Goal: Task Accomplishment & Management: Use online tool/utility

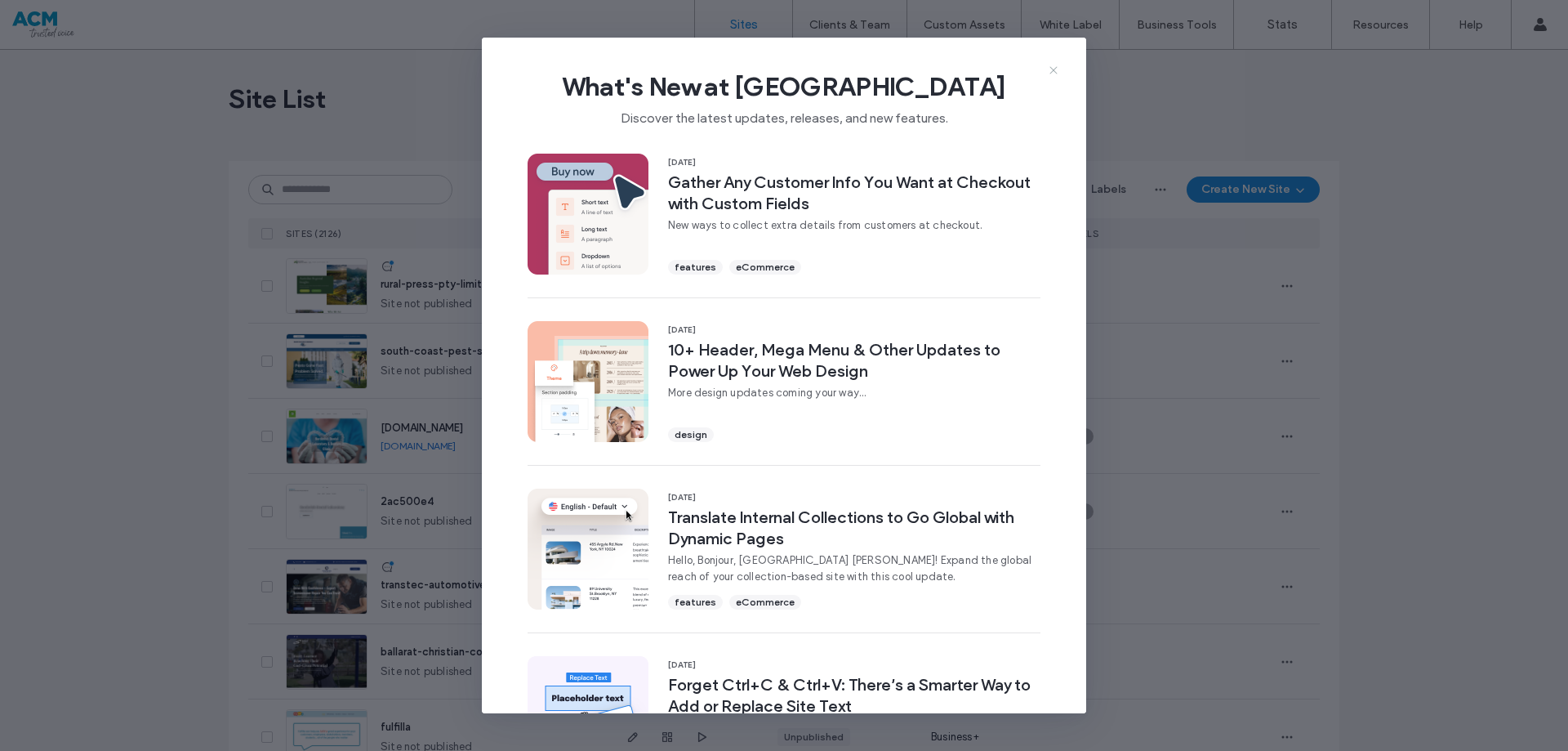
click at [1057, 70] on icon at bounding box center [1052, 69] width 13 height 13
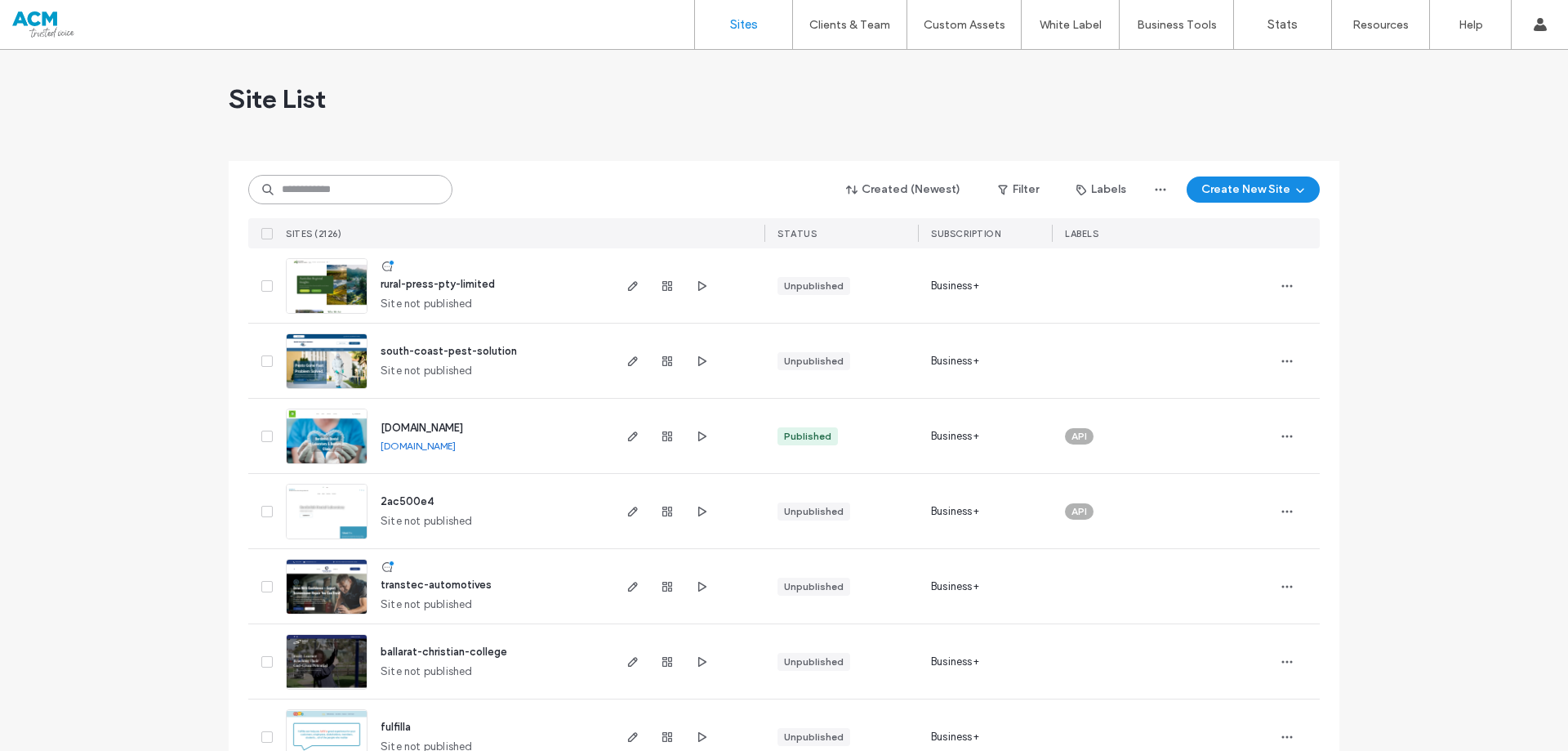
click at [361, 193] on input at bounding box center [351, 189] width 205 height 30
paste input "********"
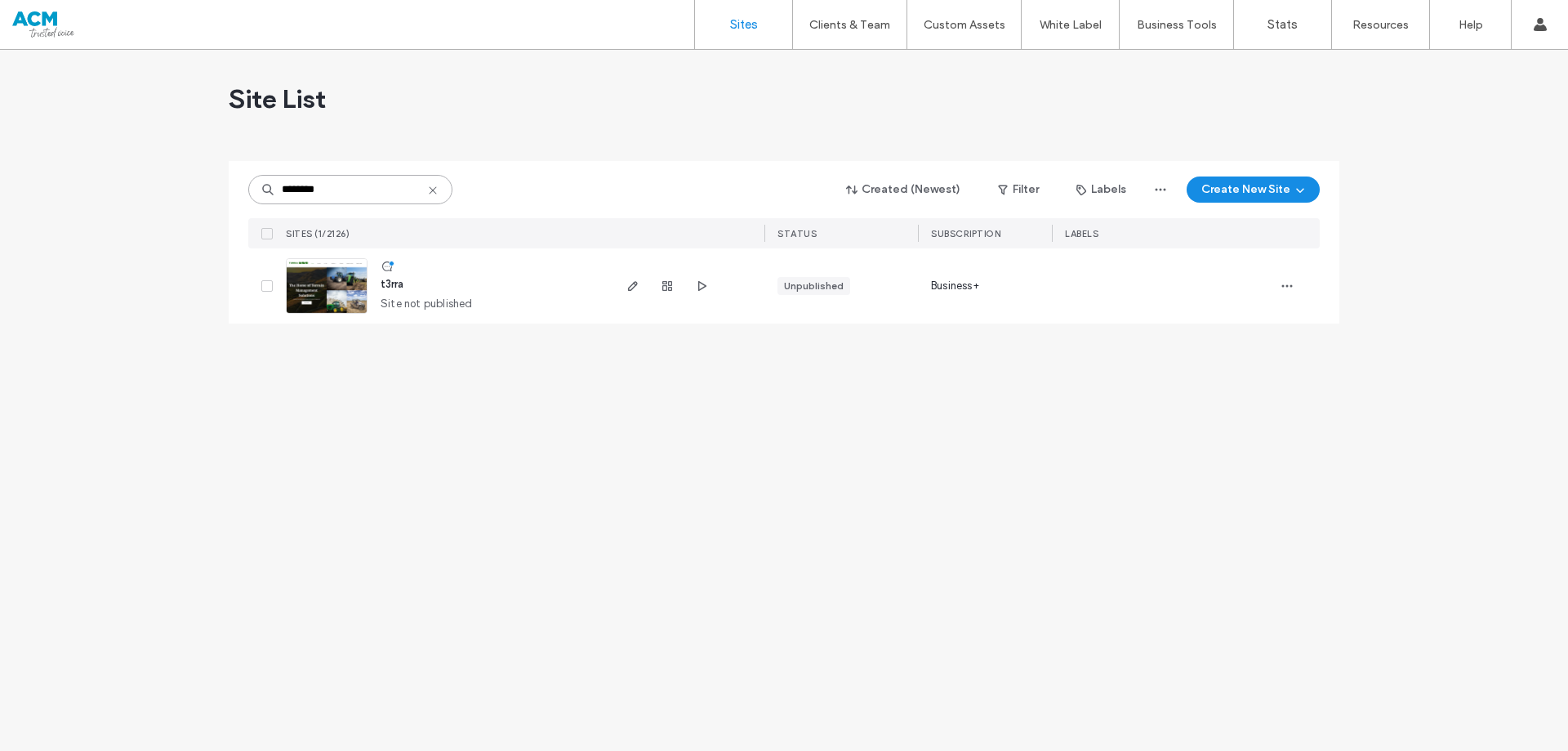
type input "********"
click at [395, 288] on span "t3rra" at bounding box center [391, 283] width 23 height 12
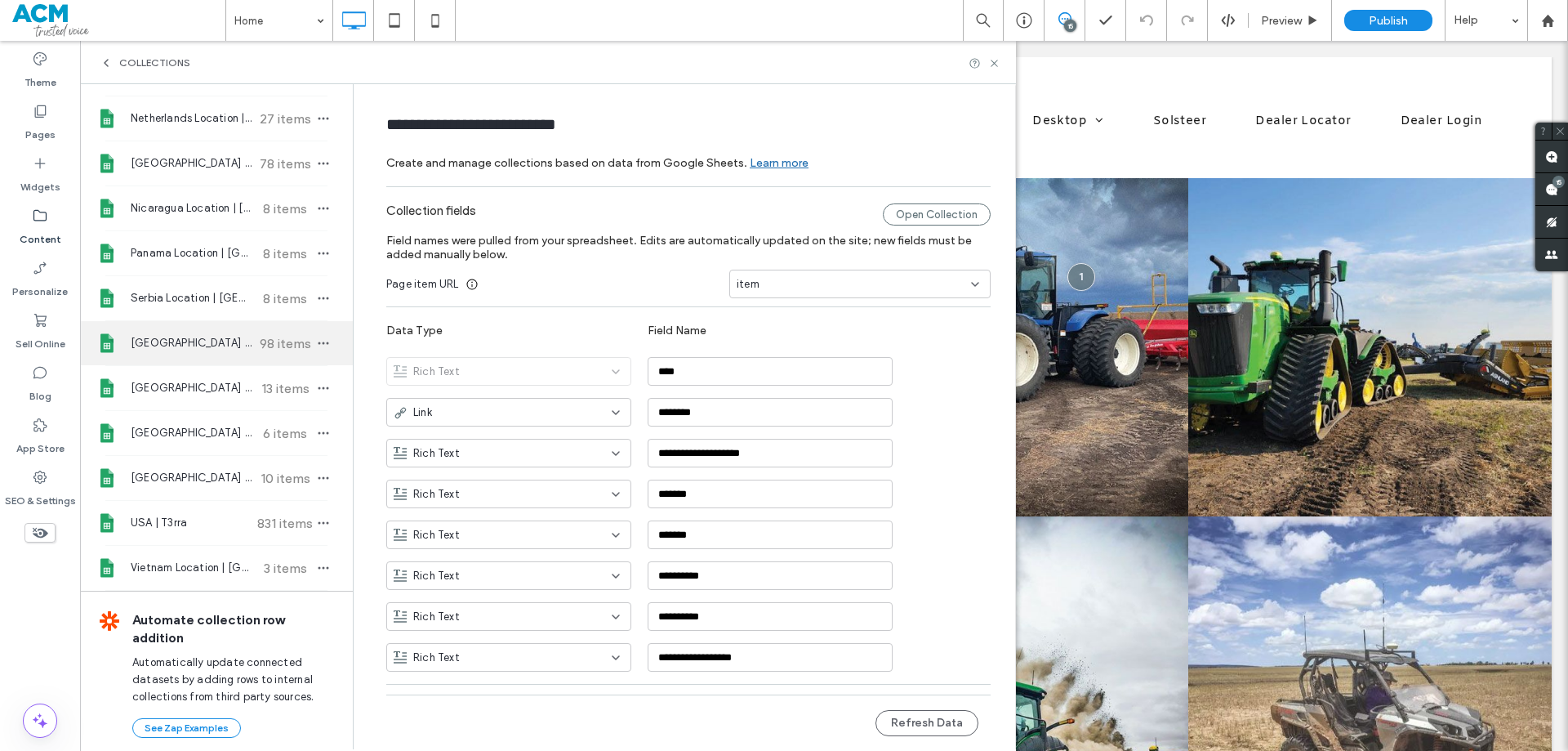
scroll to position [980, 0]
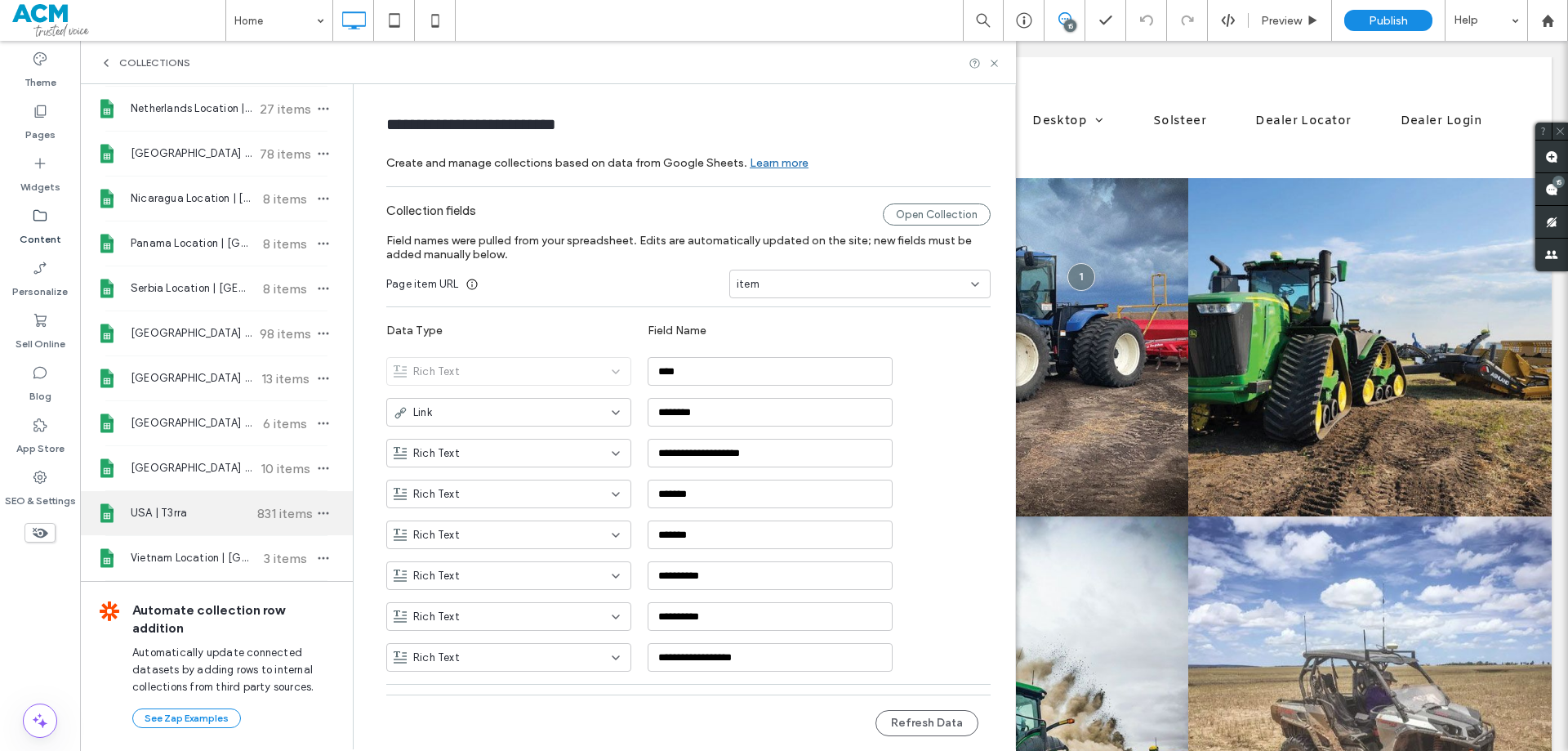
click at [216, 511] on span "USA | T3rra" at bounding box center [192, 513] width 122 height 16
type input "**********"
click at [926, 217] on div "Open Collection" at bounding box center [937, 215] width 108 height 22
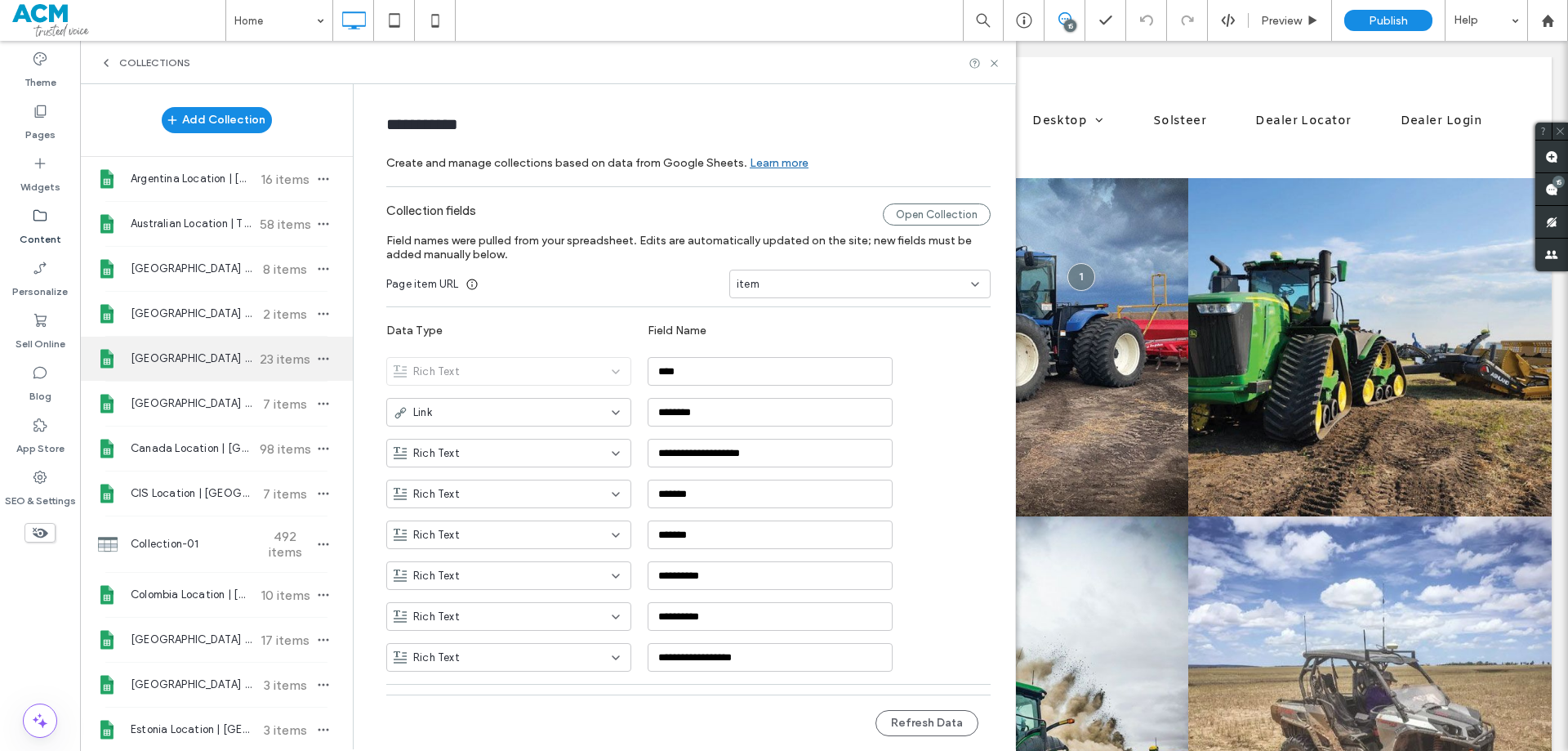
scroll to position [0, 0]
click at [213, 123] on button "Add Collection" at bounding box center [216, 120] width 110 height 26
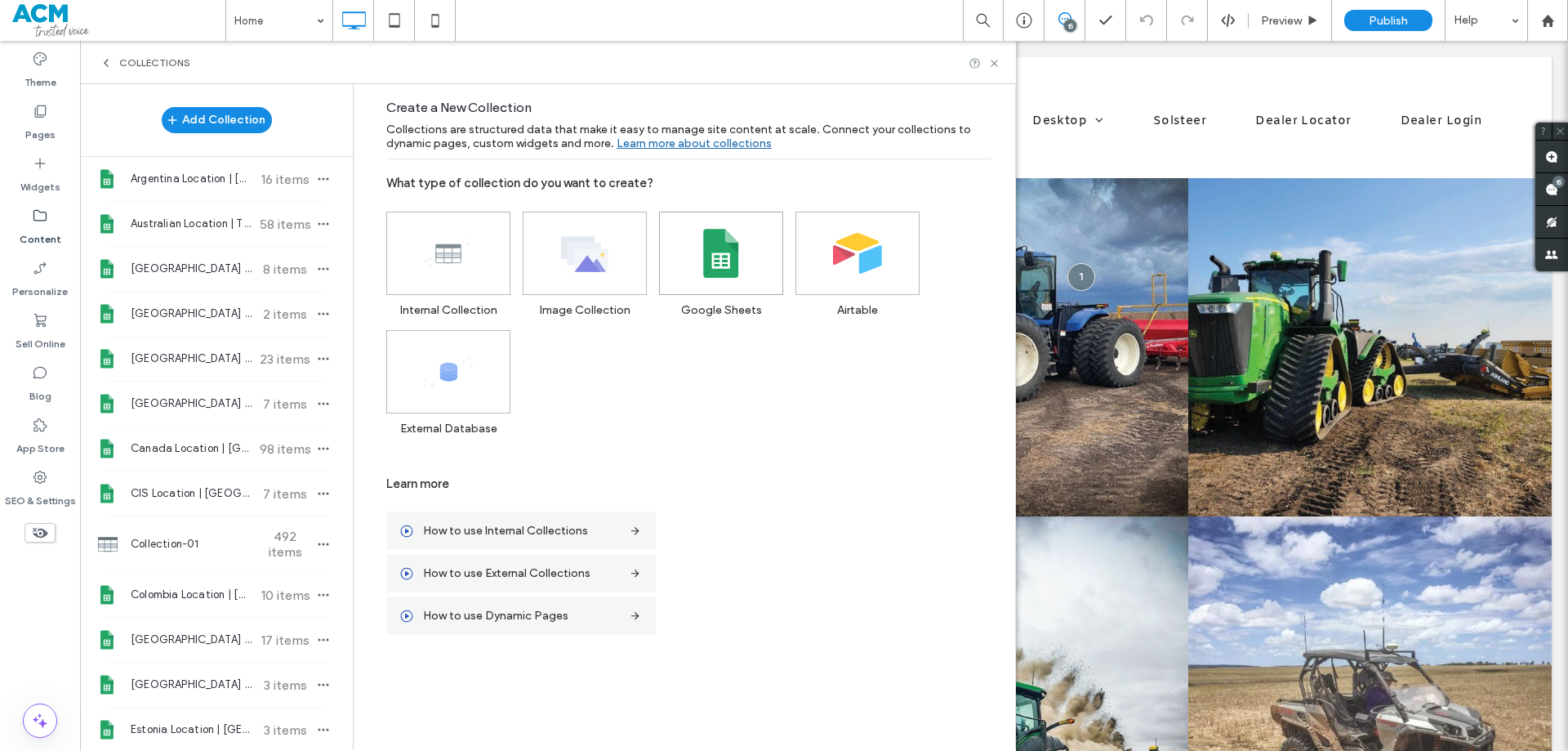
click at [718, 275] on use at bounding box center [721, 253] width 36 height 49
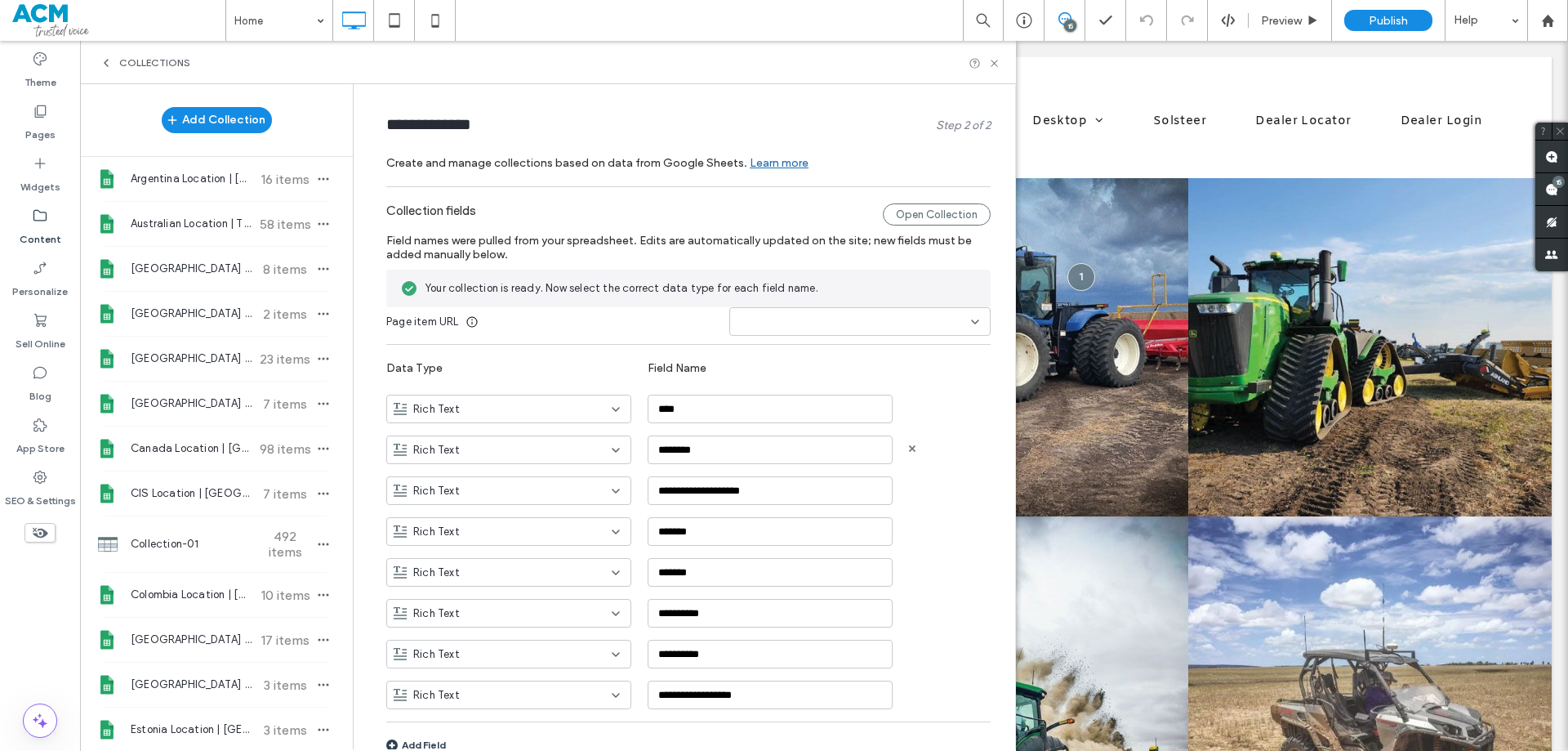
click at [609, 450] on icon at bounding box center [615, 450] width 13 height 13
click at [453, 556] on div "Link" at bounding box center [500, 564] width 243 height 29
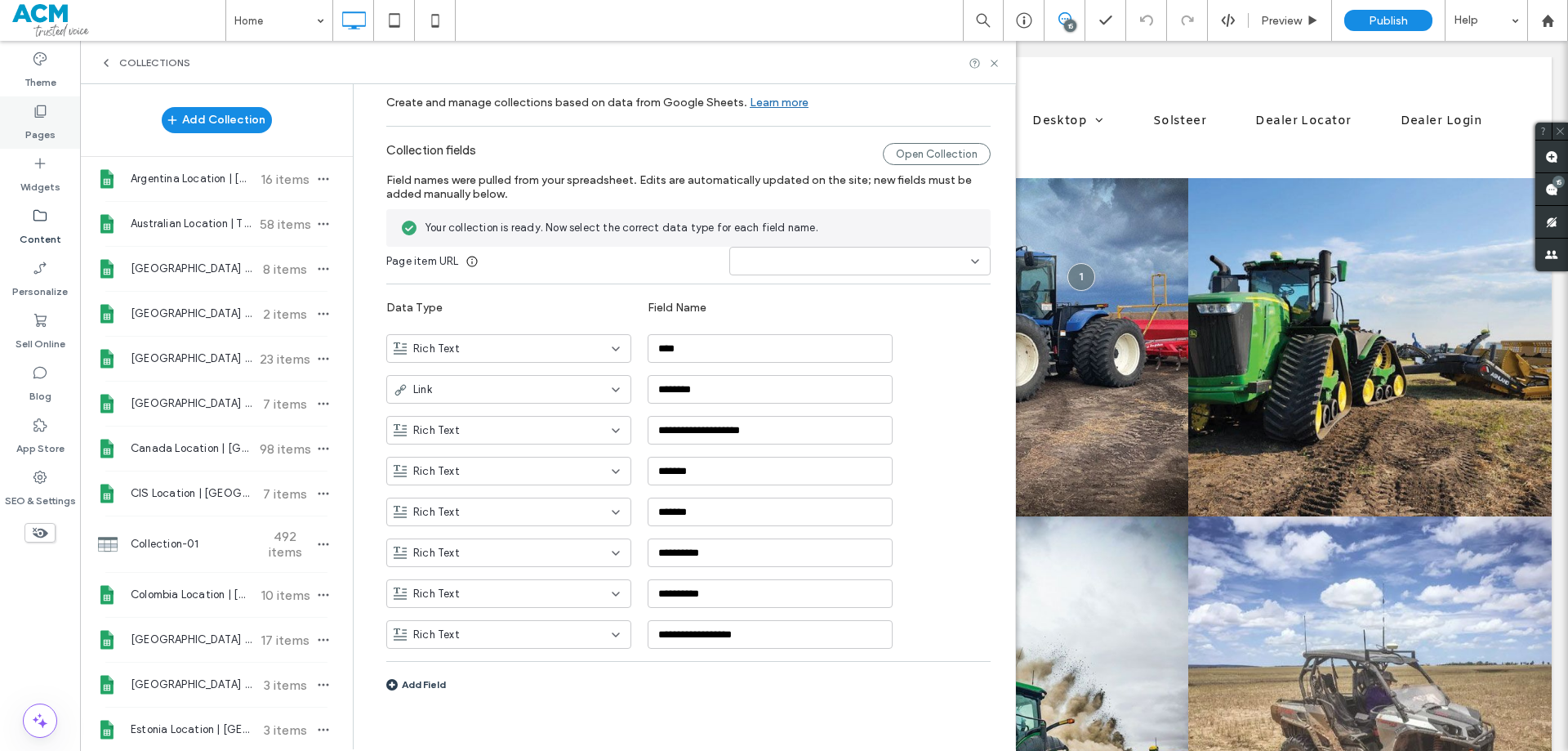
click at [46, 118] on icon at bounding box center [40, 111] width 16 height 16
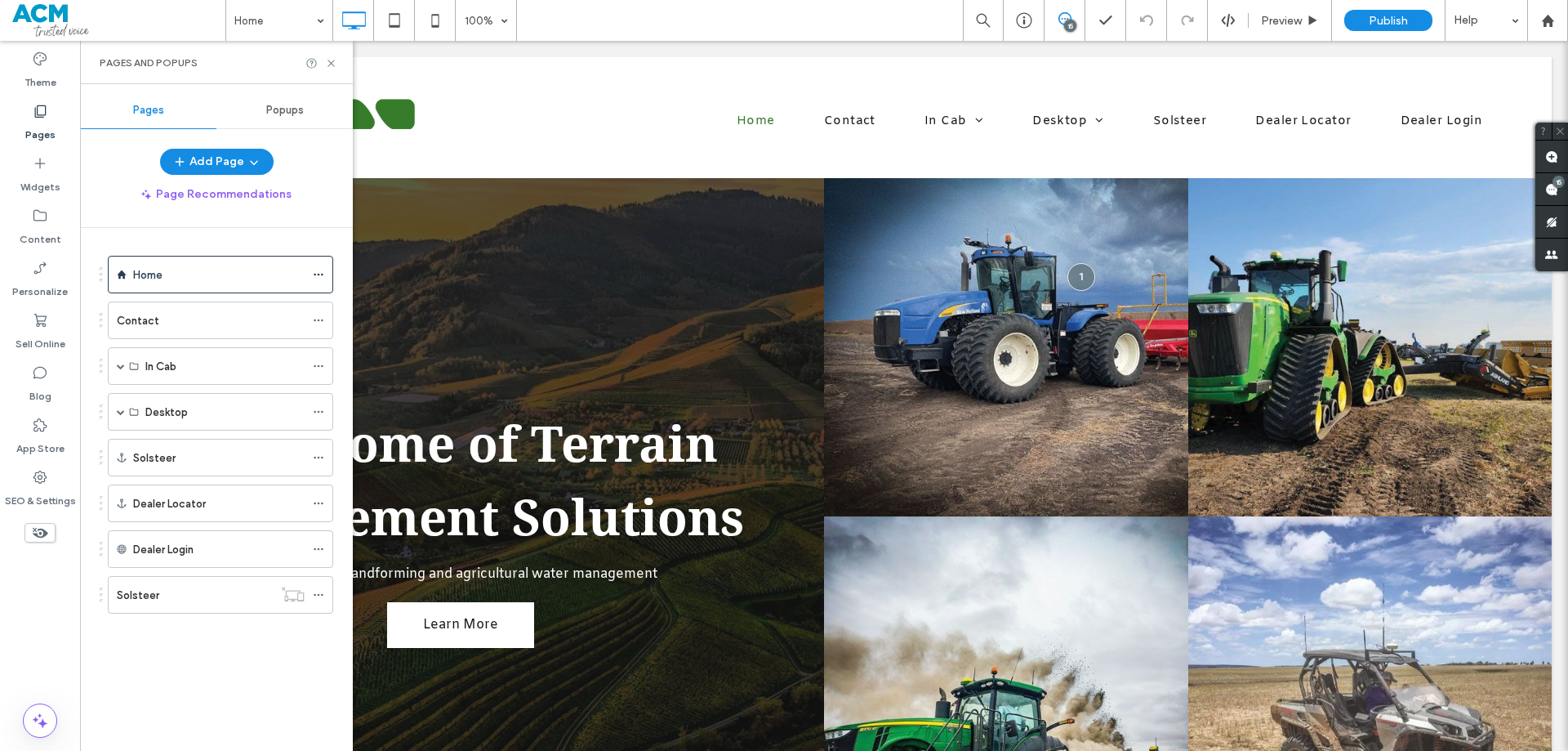
click at [280, 114] on span "Popups" at bounding box center [285, 110] width 37 height 13
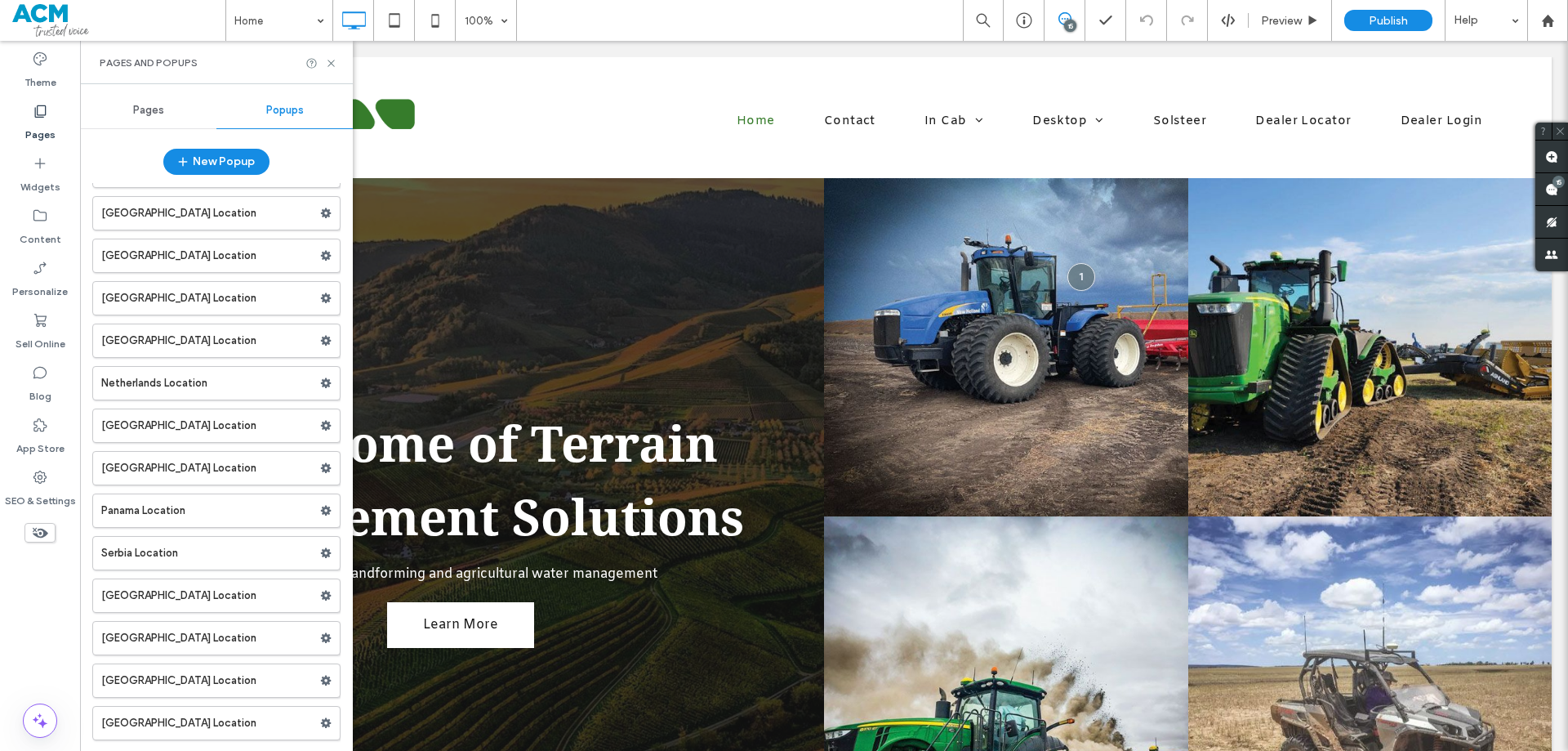
scroll to position [716, 0]
click at [207, 677] on label "USA Location" at bounding box center [210, 681] width 219 height 33
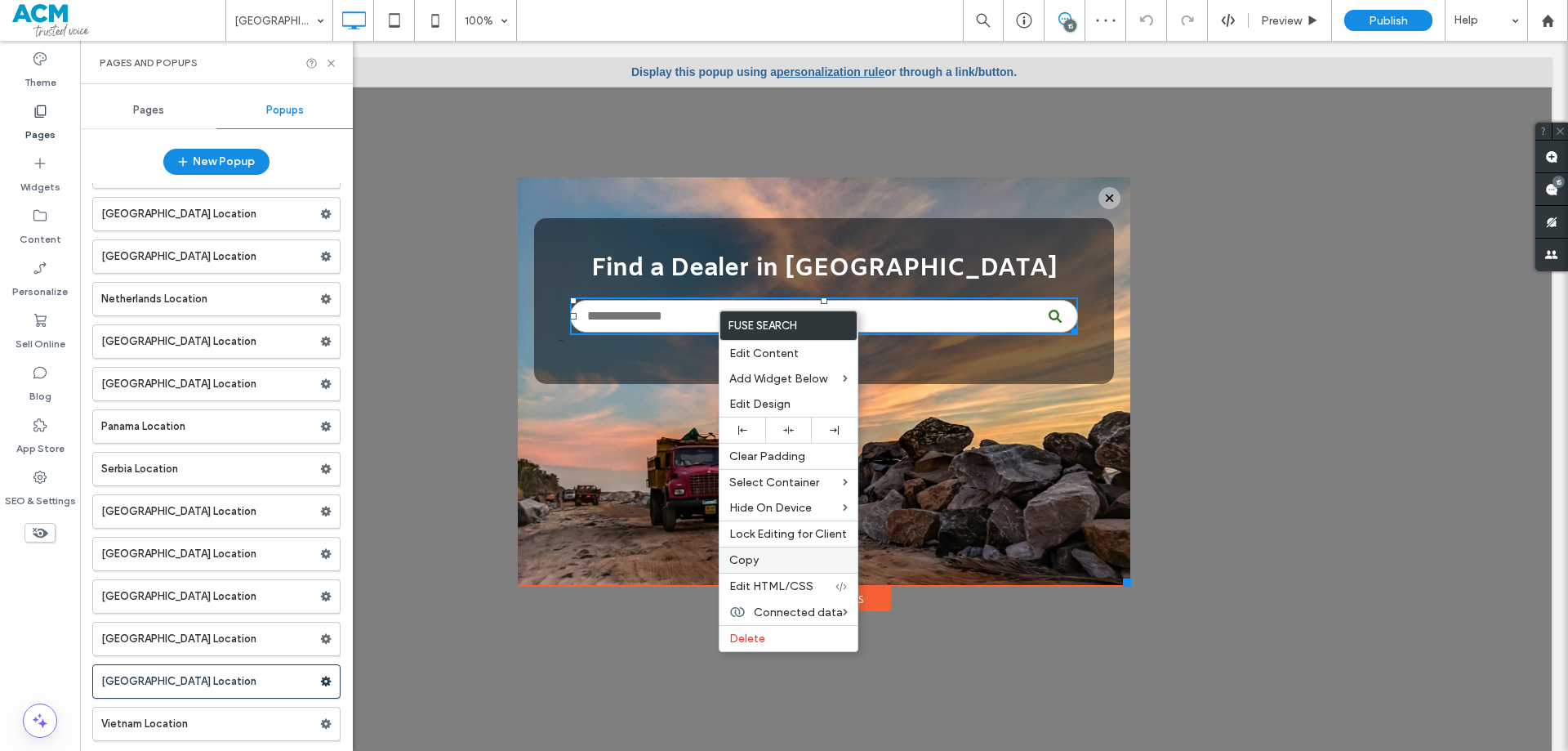
click at [740, 555] on span "Copy" at bounding box center [744, 560] width 30 height 14
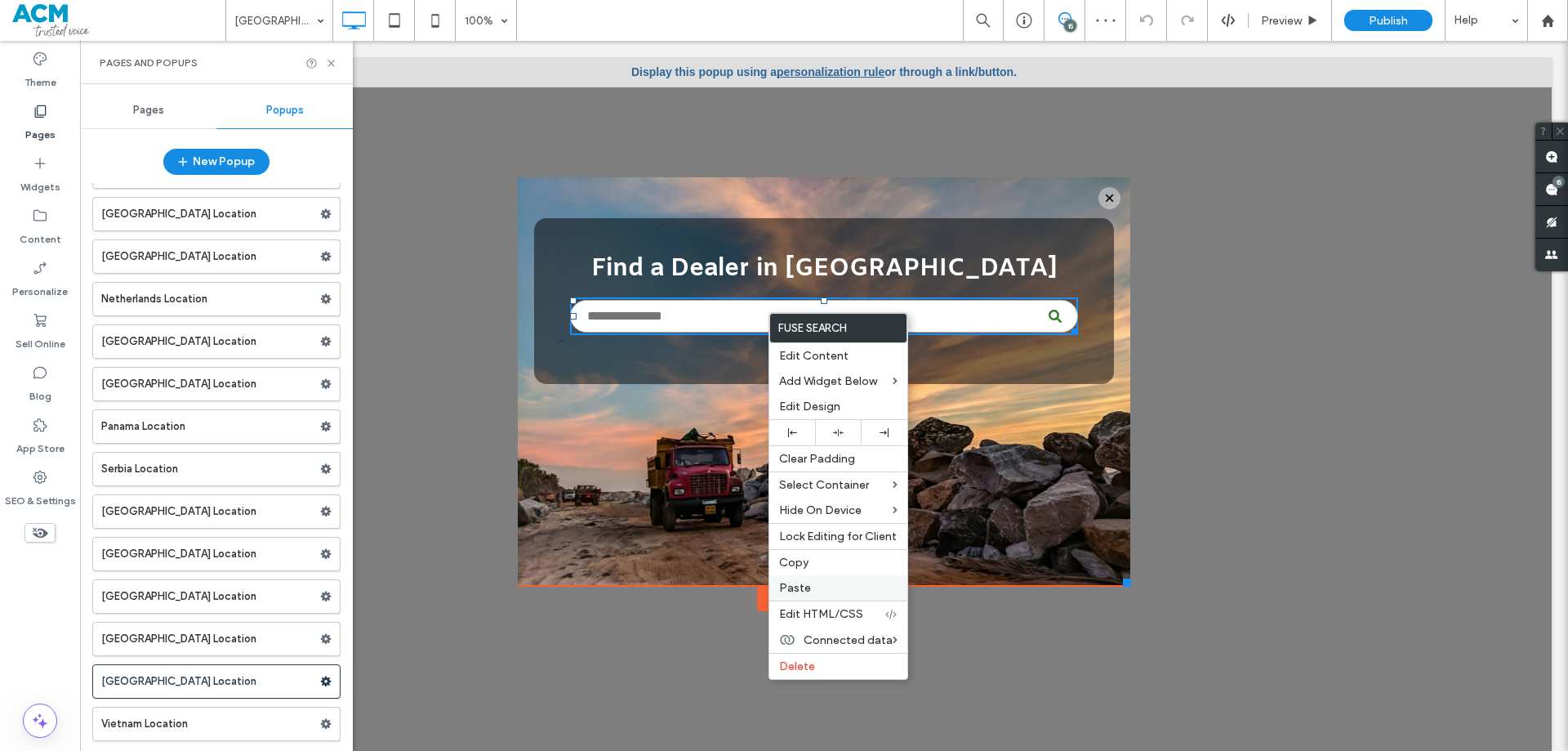
click at [803, 580] on div "Paste" at bounding box center [838, 588] width 138 height 25
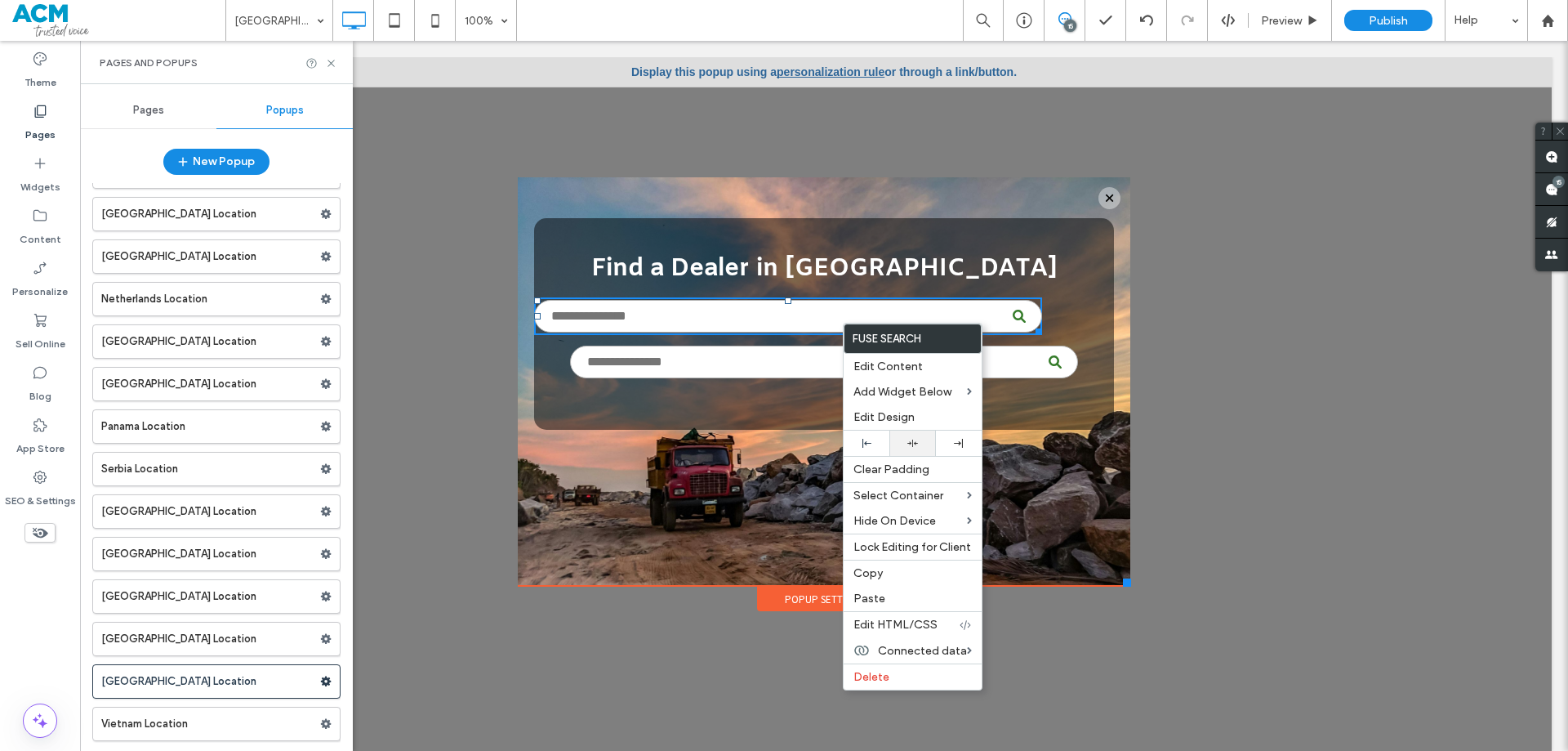
click at [910, 435] on div at bounding box center [912, 443] width 46 height 25
click at [773, 369] on input "text" at bounding box center [823, 362] width 508 height 33
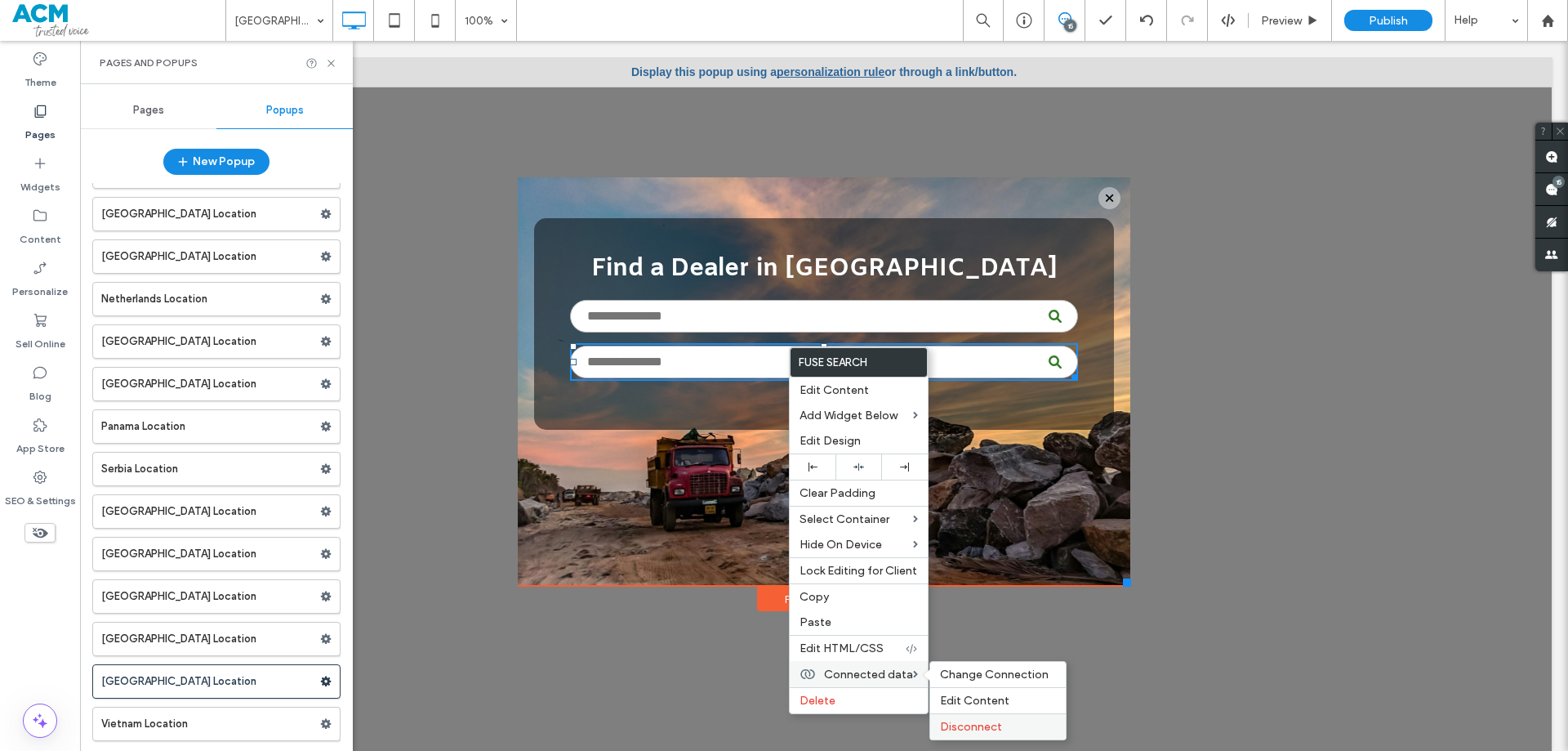
click at [960, 723] on span "Disconnect" at bounding box center [970, 726] width 62 height 14
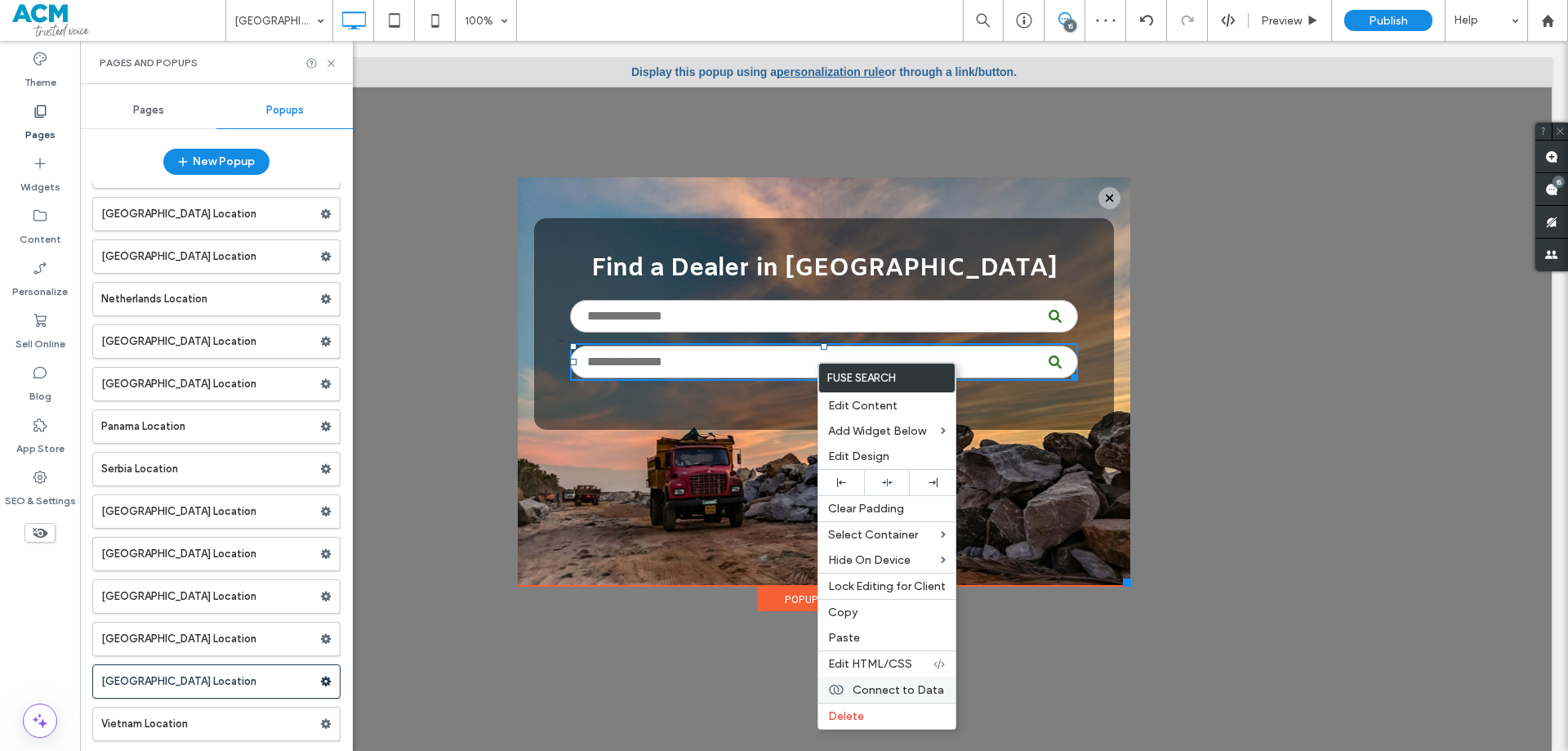
click at [915, 689] on span "Connect to Data" at bounding box center [899, 690] width 91 height 14
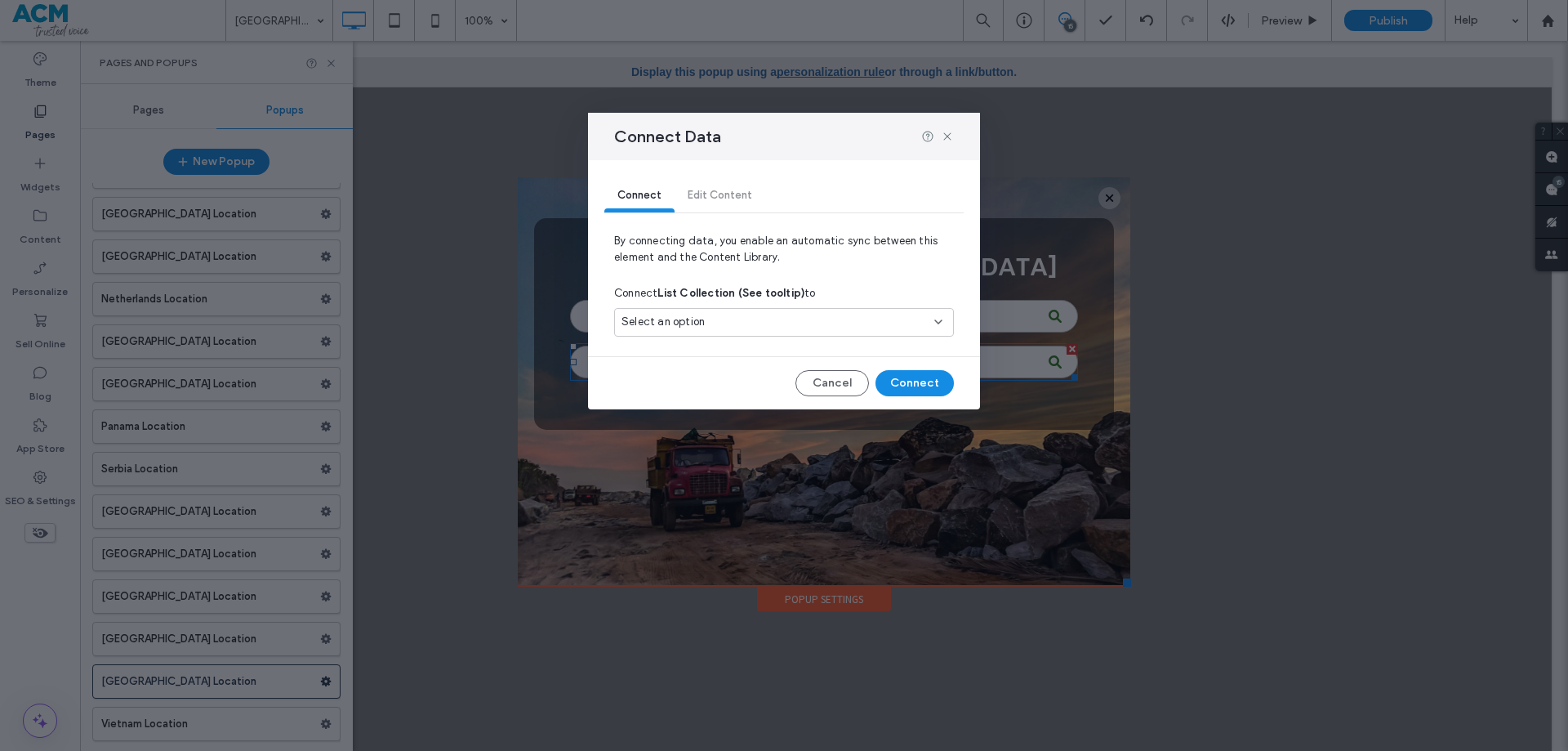
click at [733, 315] on div "Select an option" at bounding box center [773, 321] width 305 height 16
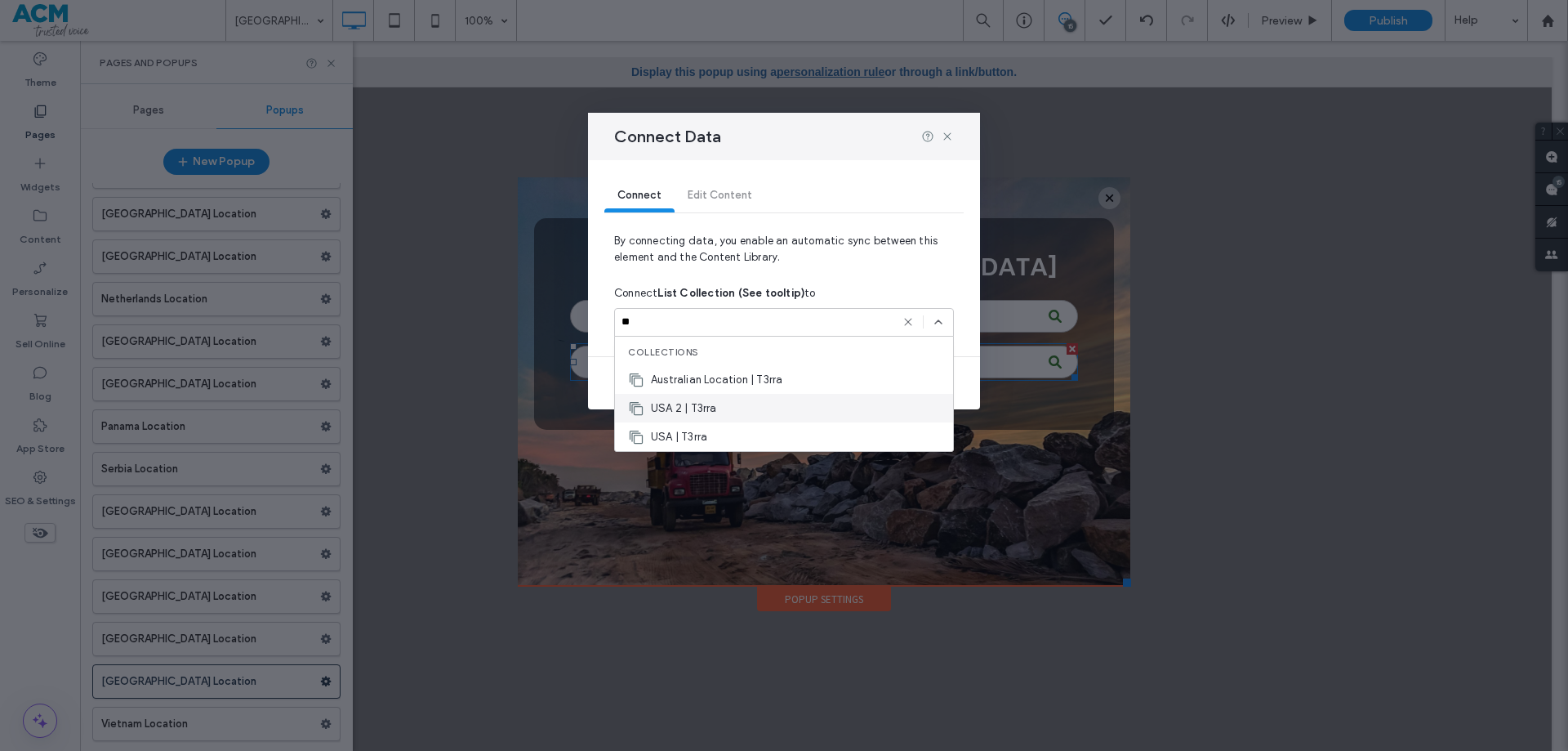
type input "**"
click at [719, 403] on div "USA 2 | T3rra" at bounding box center [784, 408] width 338 height 29
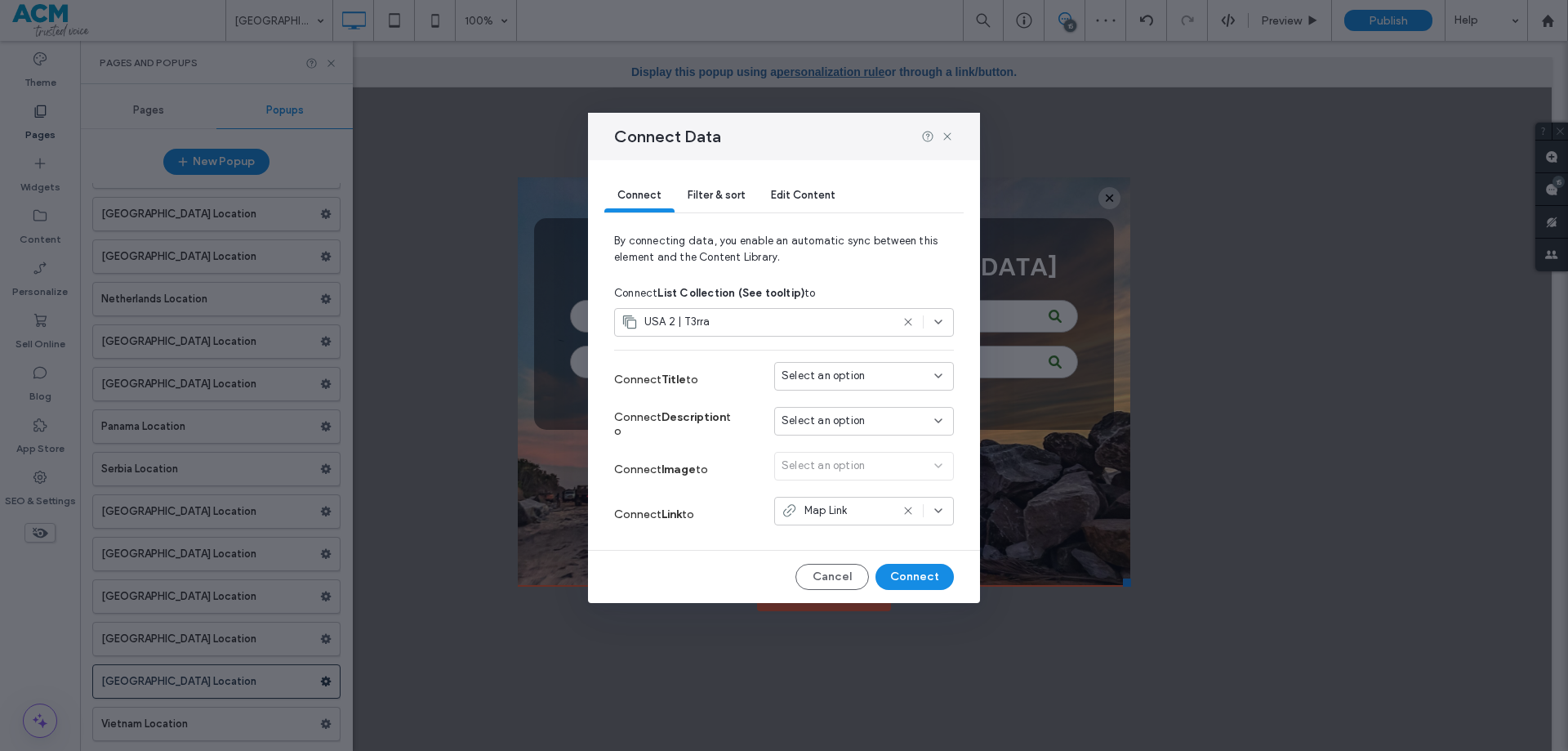
click at [864, 382] on div "Select an option" at bounding box center [854, 376] width 145 height 16
click at [855, 512] on span "Town/State" at bounding box center [840, 519] width 60 height 16
click at [843, 417] on span "Select an option" at bounding box center [822, 420] width 84 height 16
click at [841, 499] on span "Address" at bounding box center [831, 507] width 41 height 16
click at [915, 572] on button "Connect" at bounding box center [915, 577] width 79 height 26
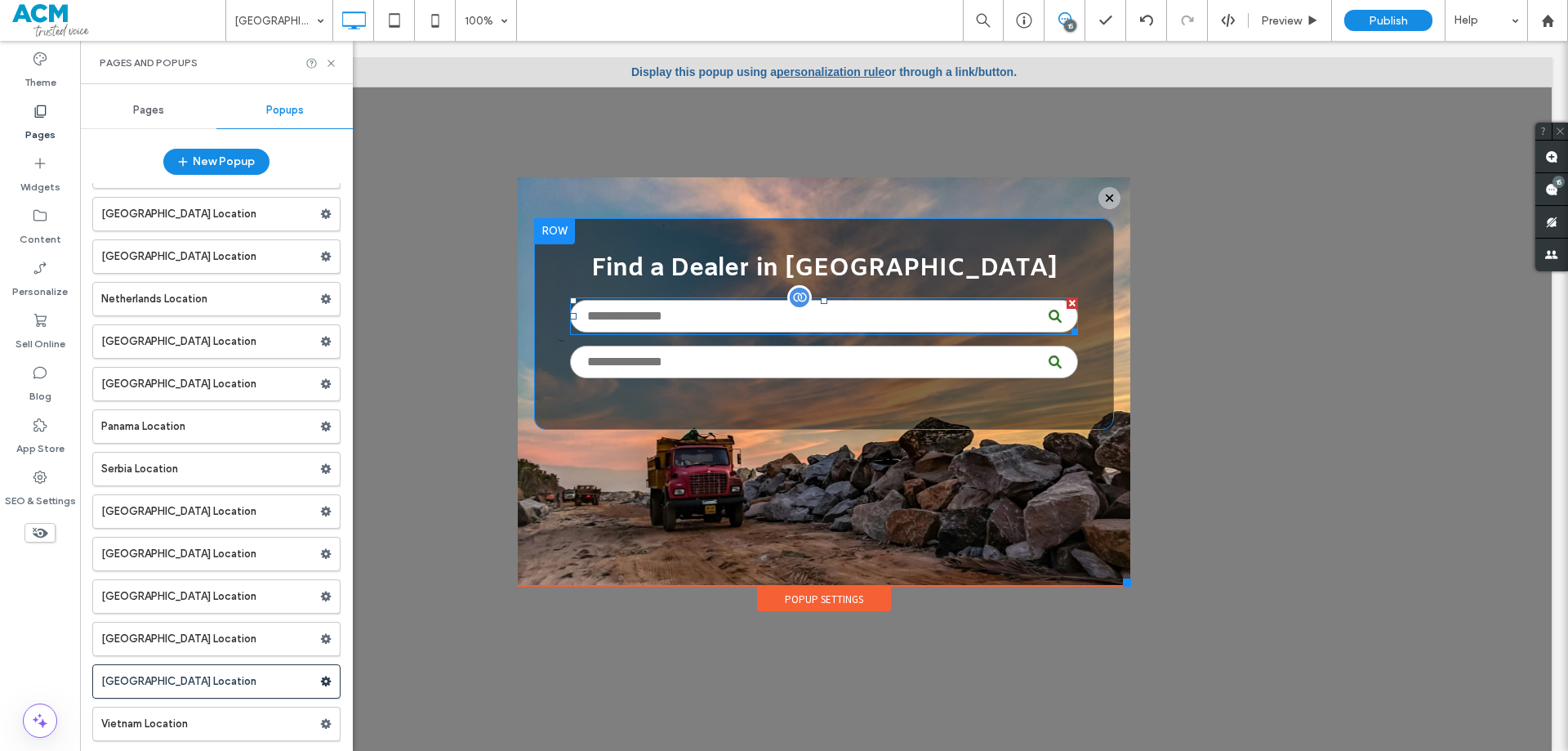
click at [789, 298] on div at bounding box center [799, 297] width 25 height 25
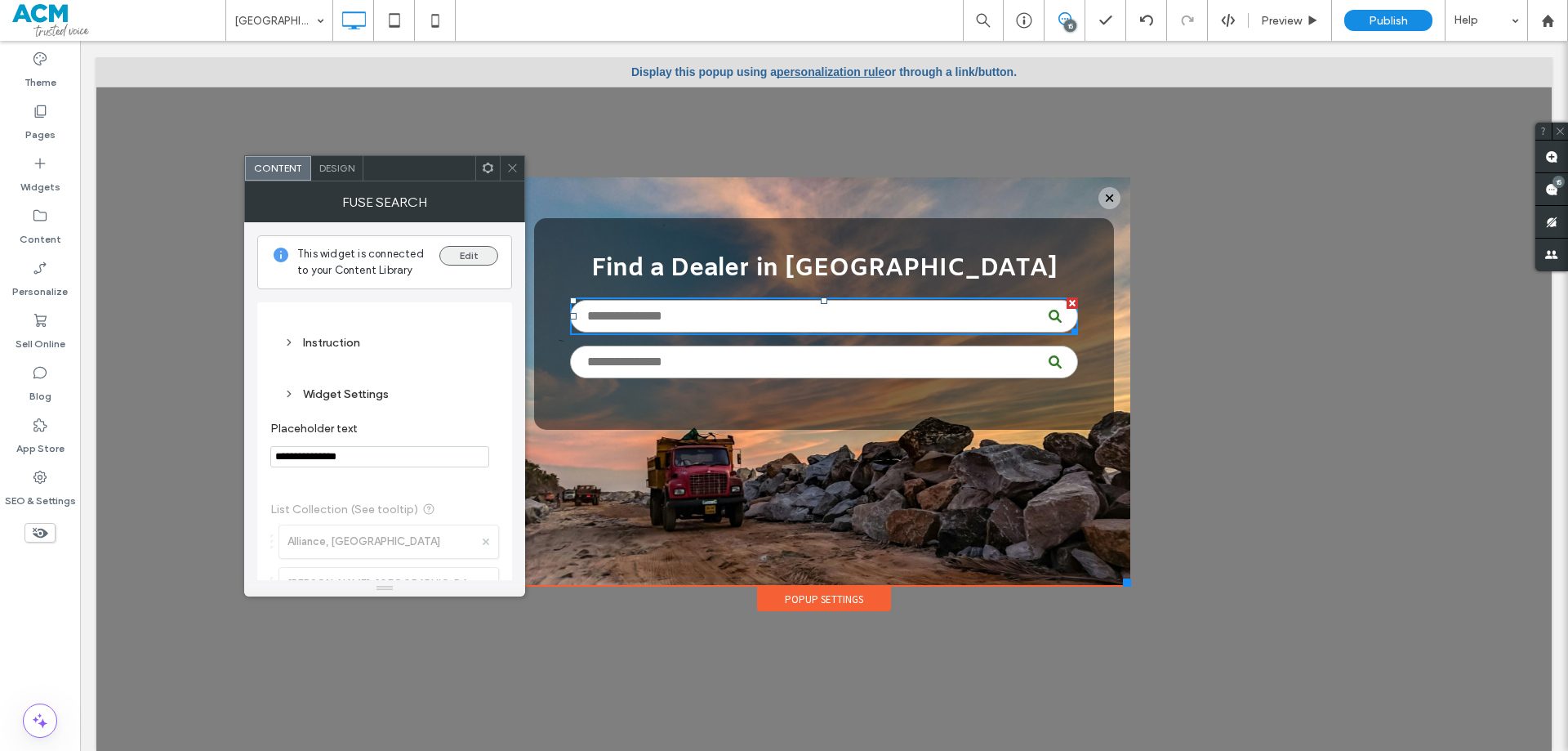
click at [462, 252] on button "Edit" at bounding box center [469, 255] width 59 height 19
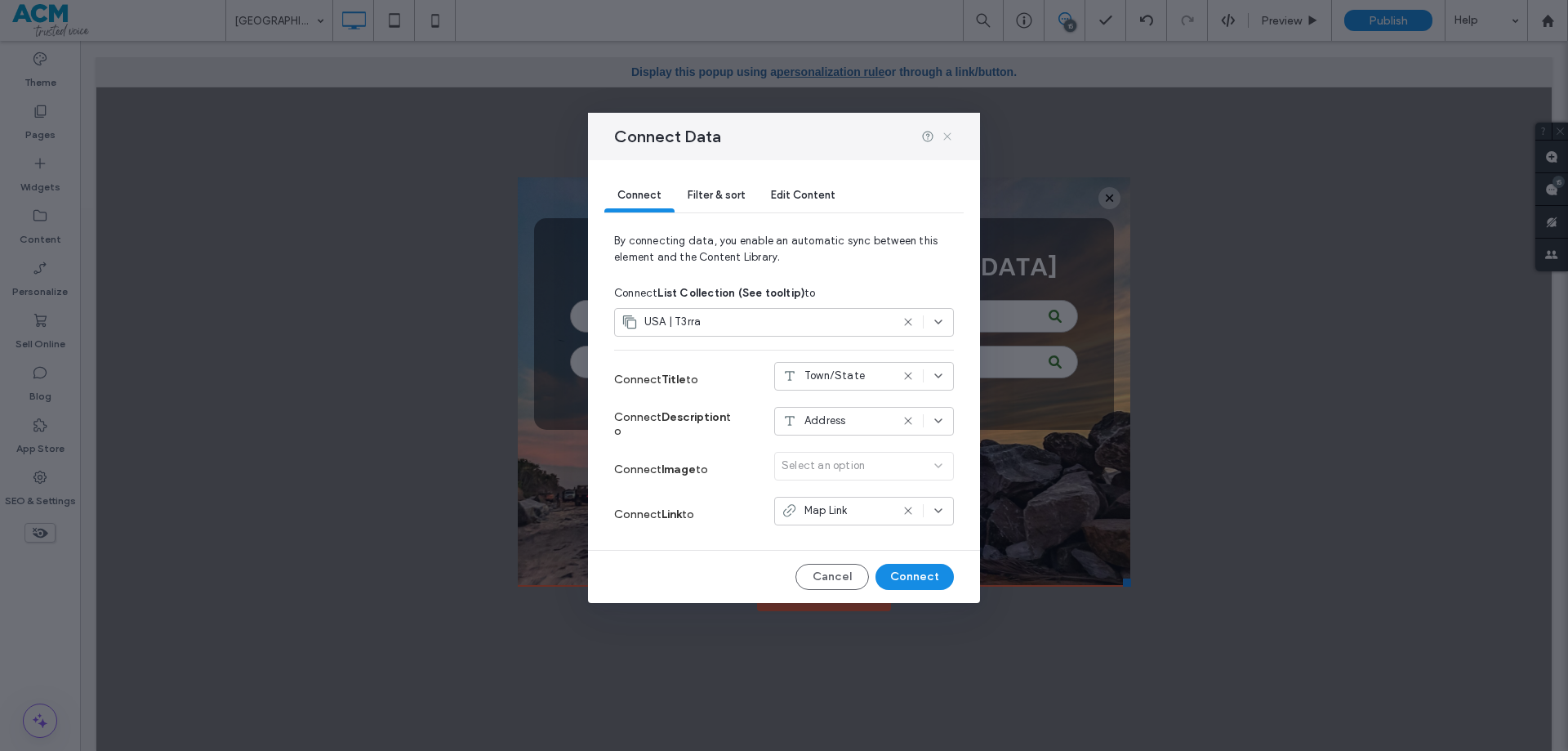
click at [946, 133] on icon at bounding box center [947, 136] width 13 height 13
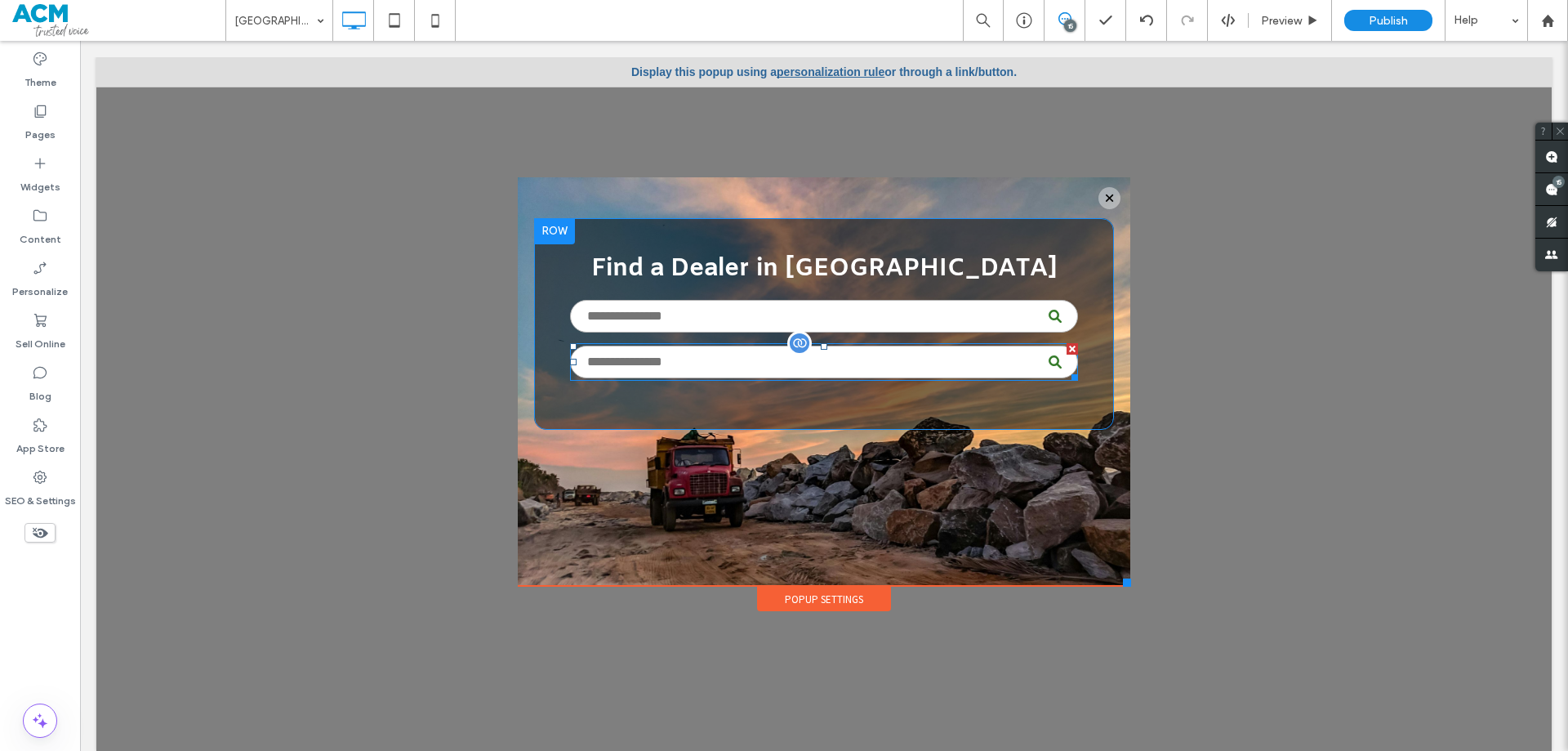
click at [793, 332] on div at bounding box center [799, 343] width 25 height 25
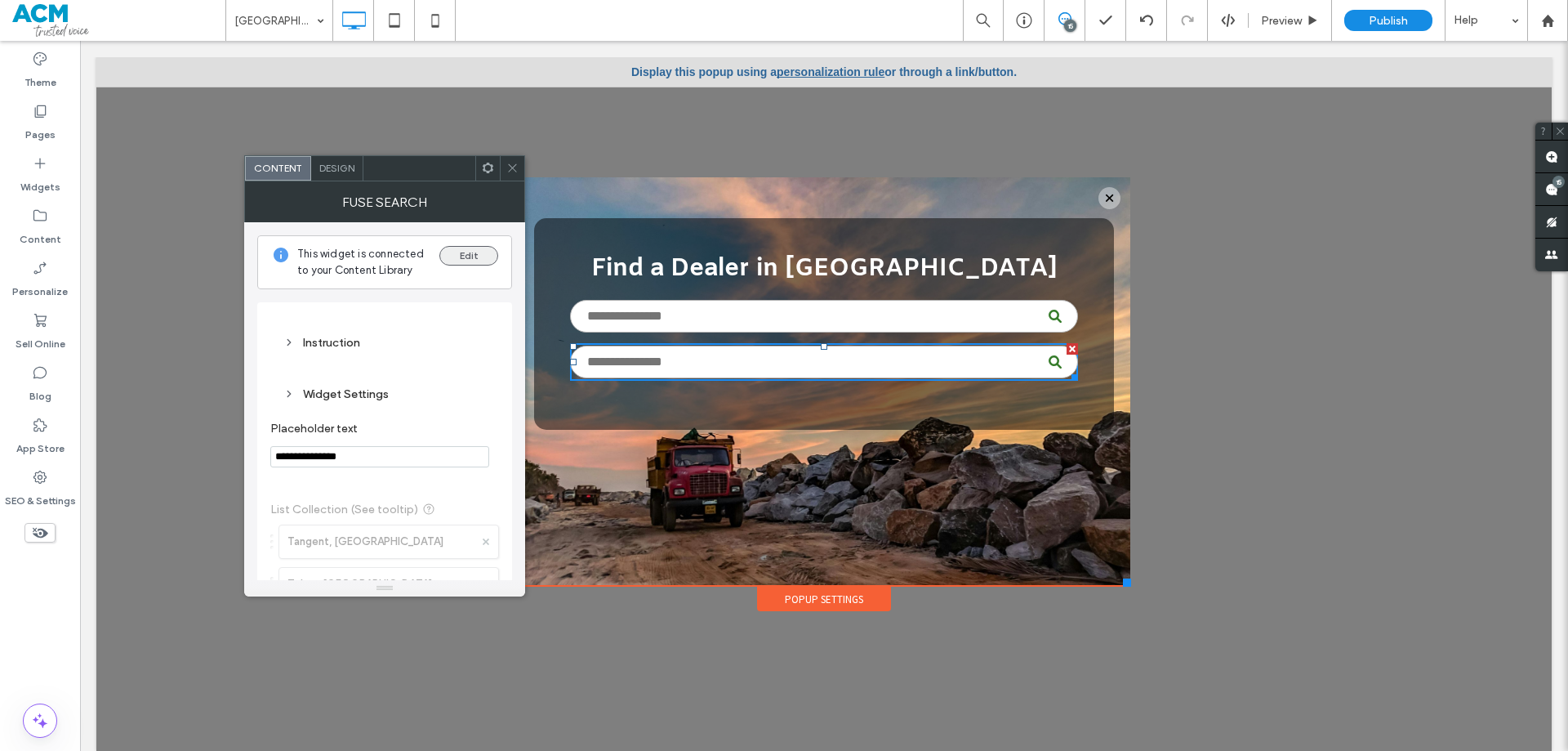
click at [487, 257] on button "Edit" at bounding box center [469, 255] width 59 height 19
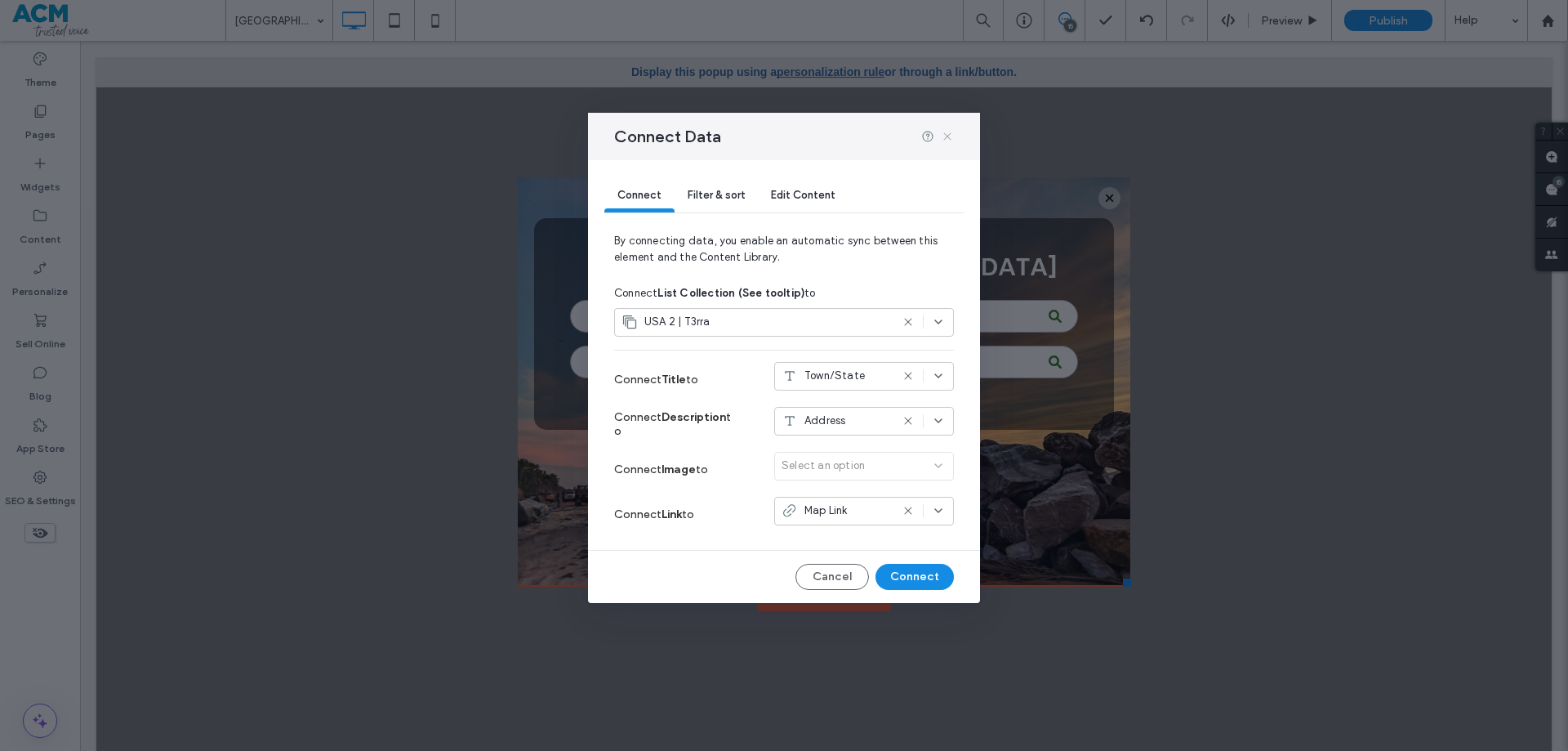
click at [947, 136] on icon at bounding box center [947, 136] width 13 height 13
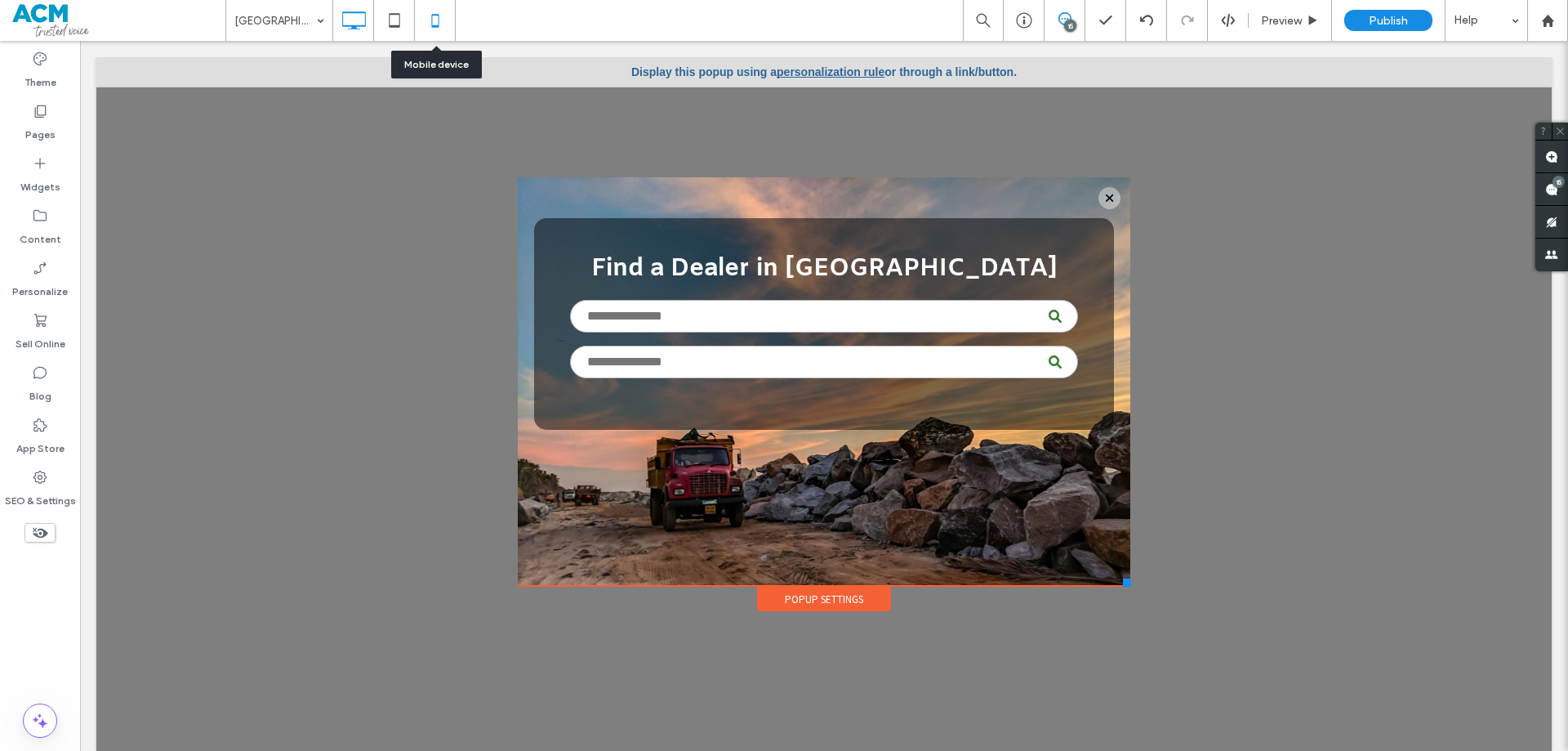
click at [426, 35] on icon at bounding box center [435, 20] width 33 height 33
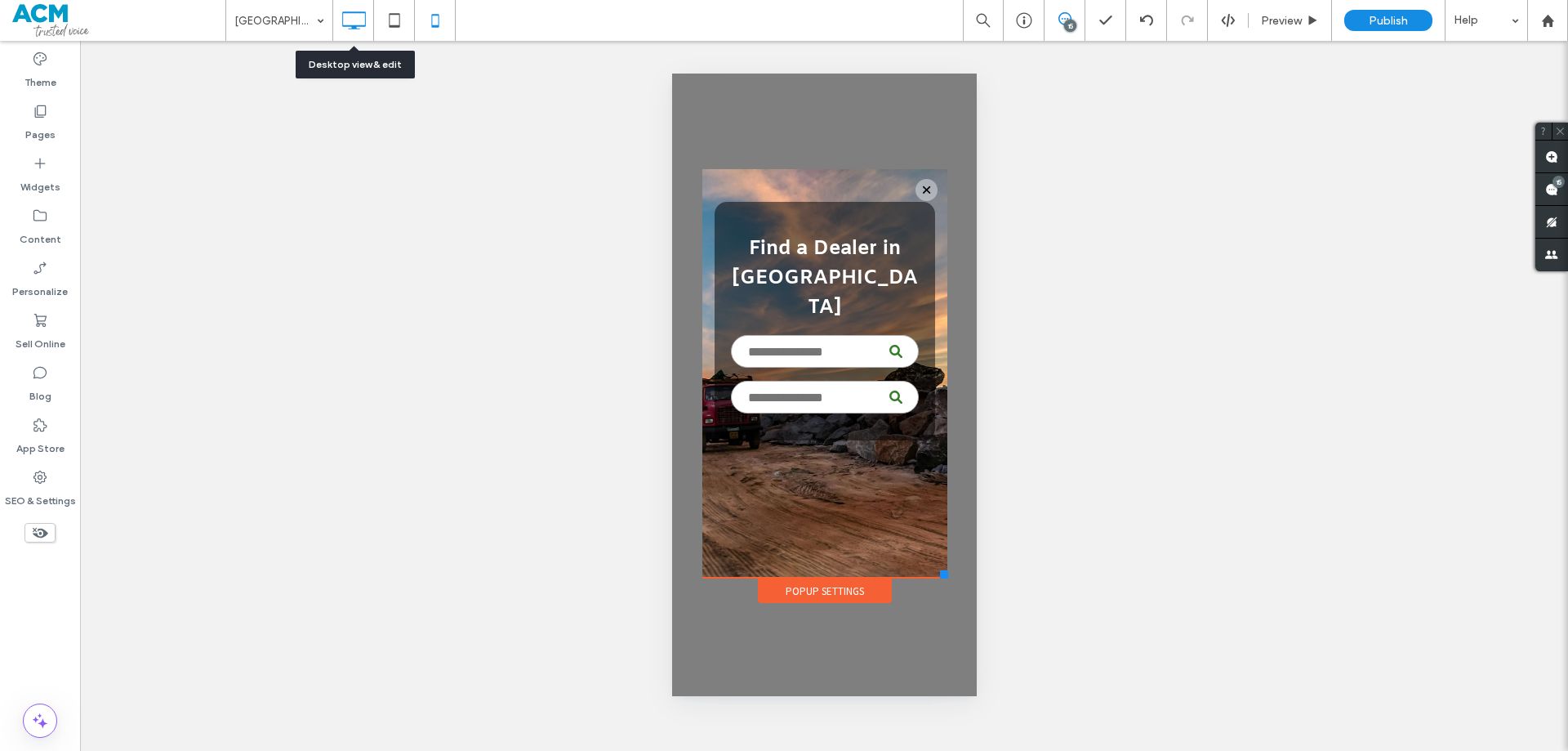
click at [359, 29] on use at bounding box center [354, 20] width 24 height 18
